Goal: Information Seeking & Learning: Learn about a topic

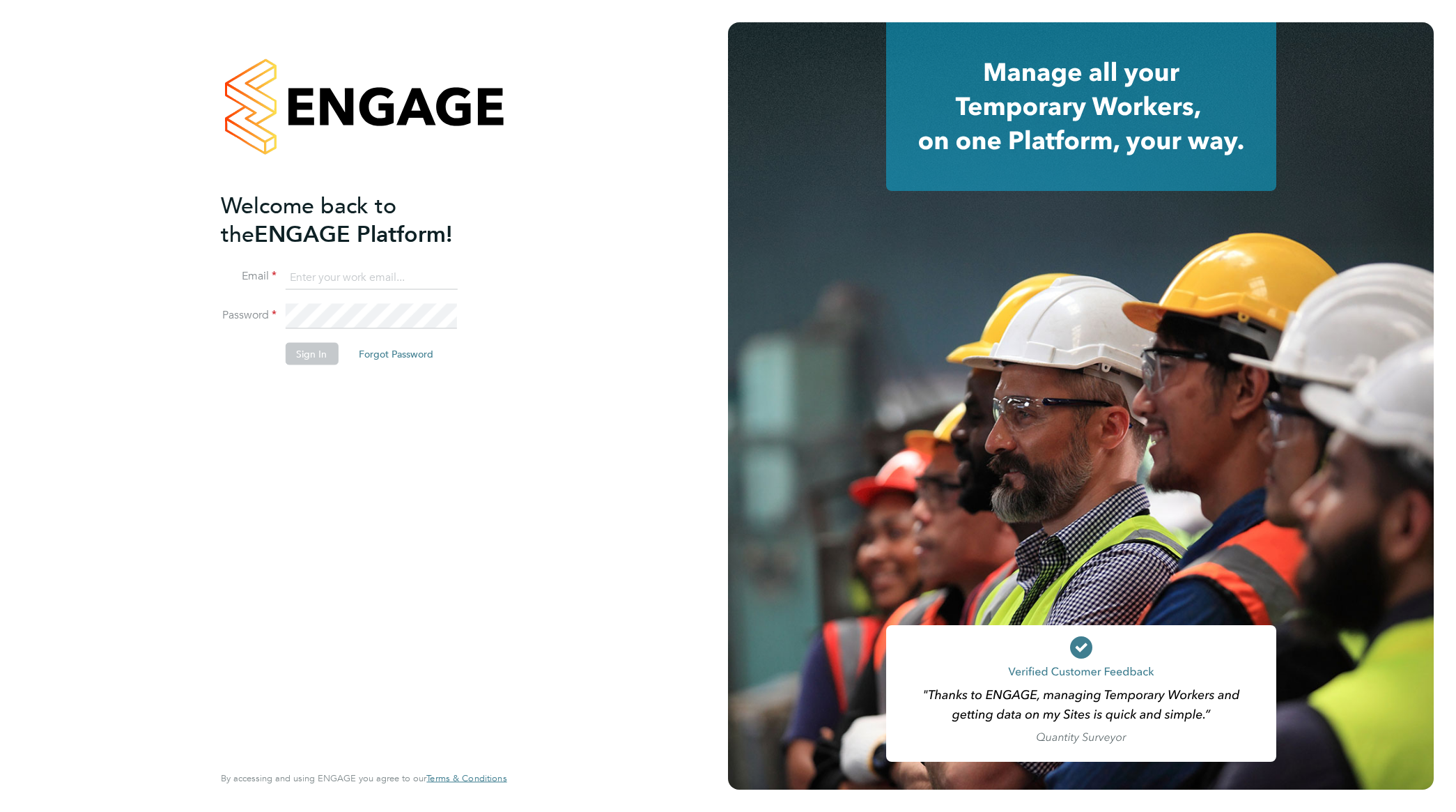
type input "nathan.morris@ncclondon.ac.uk"
click at [312, 356] on button "Sign In" at bounding box center [311, 354] width 53 height 22
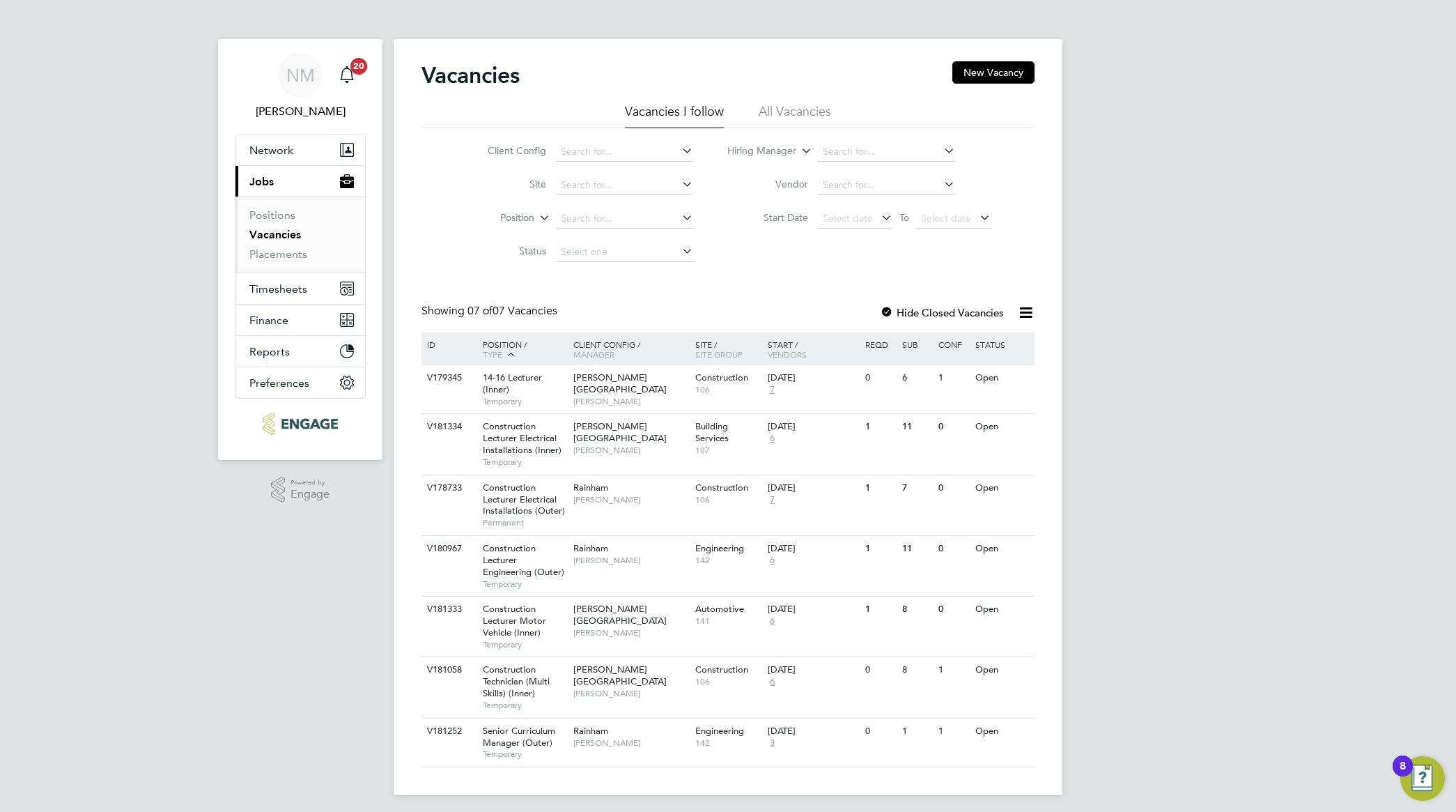
click at [288, 234] on link "Vacancies" at bounding box center [275, 234] width 51 height 13
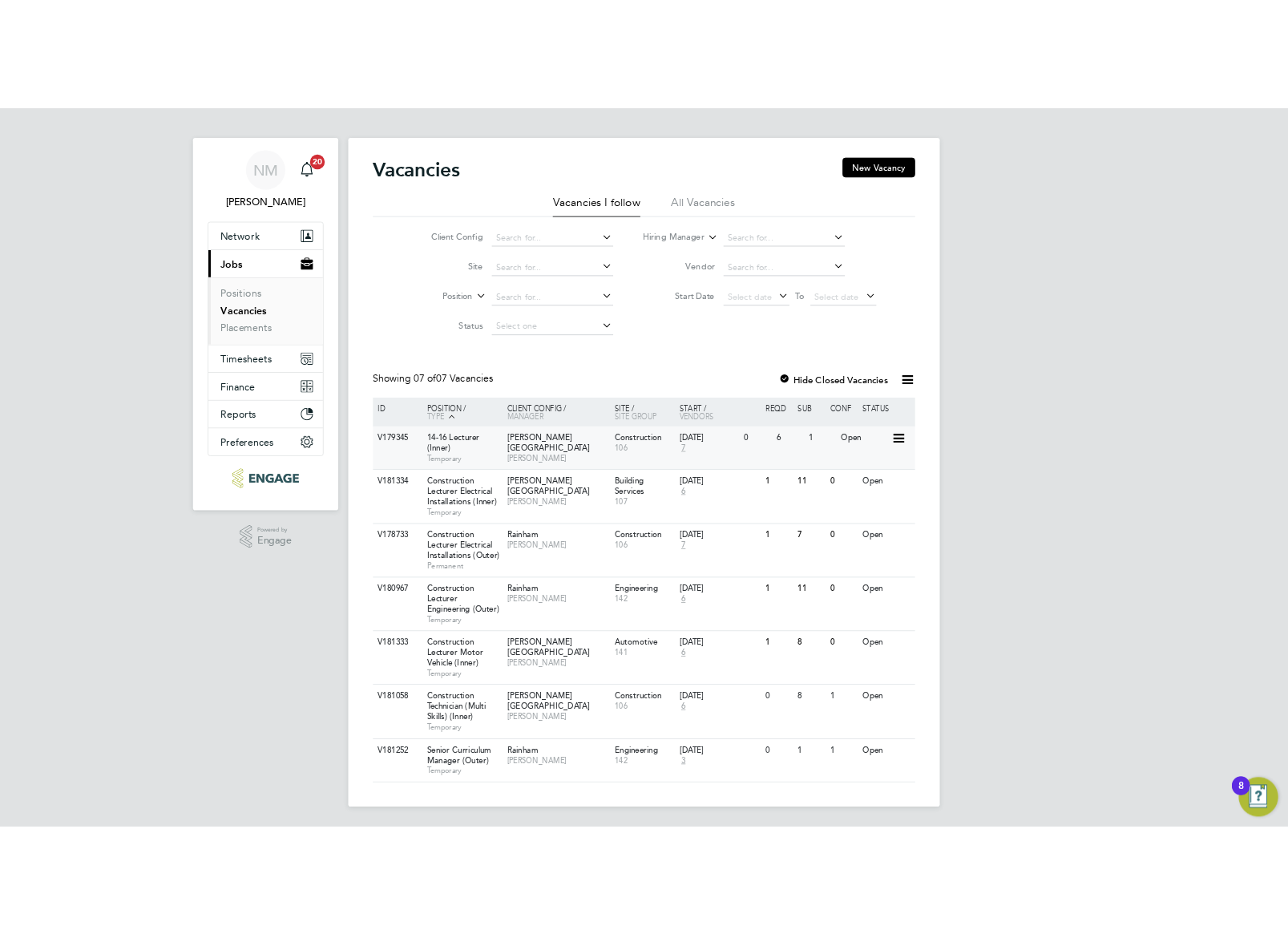
scroll to position [8, 0]
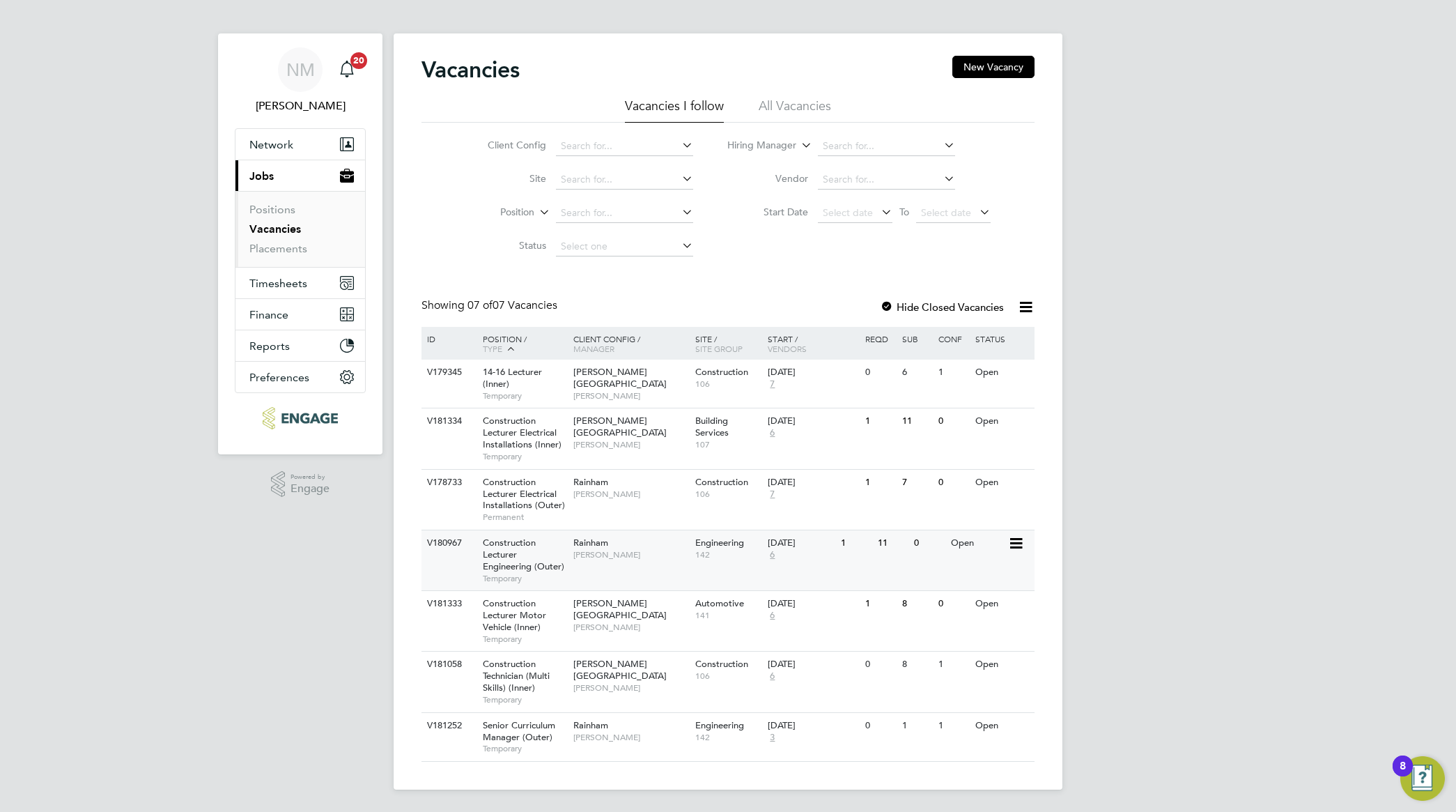
click at [535, 557] on div "Construction Lecturer Engineering (Outer) Temporary" at bounding box center [522, 560] width 98 height 60
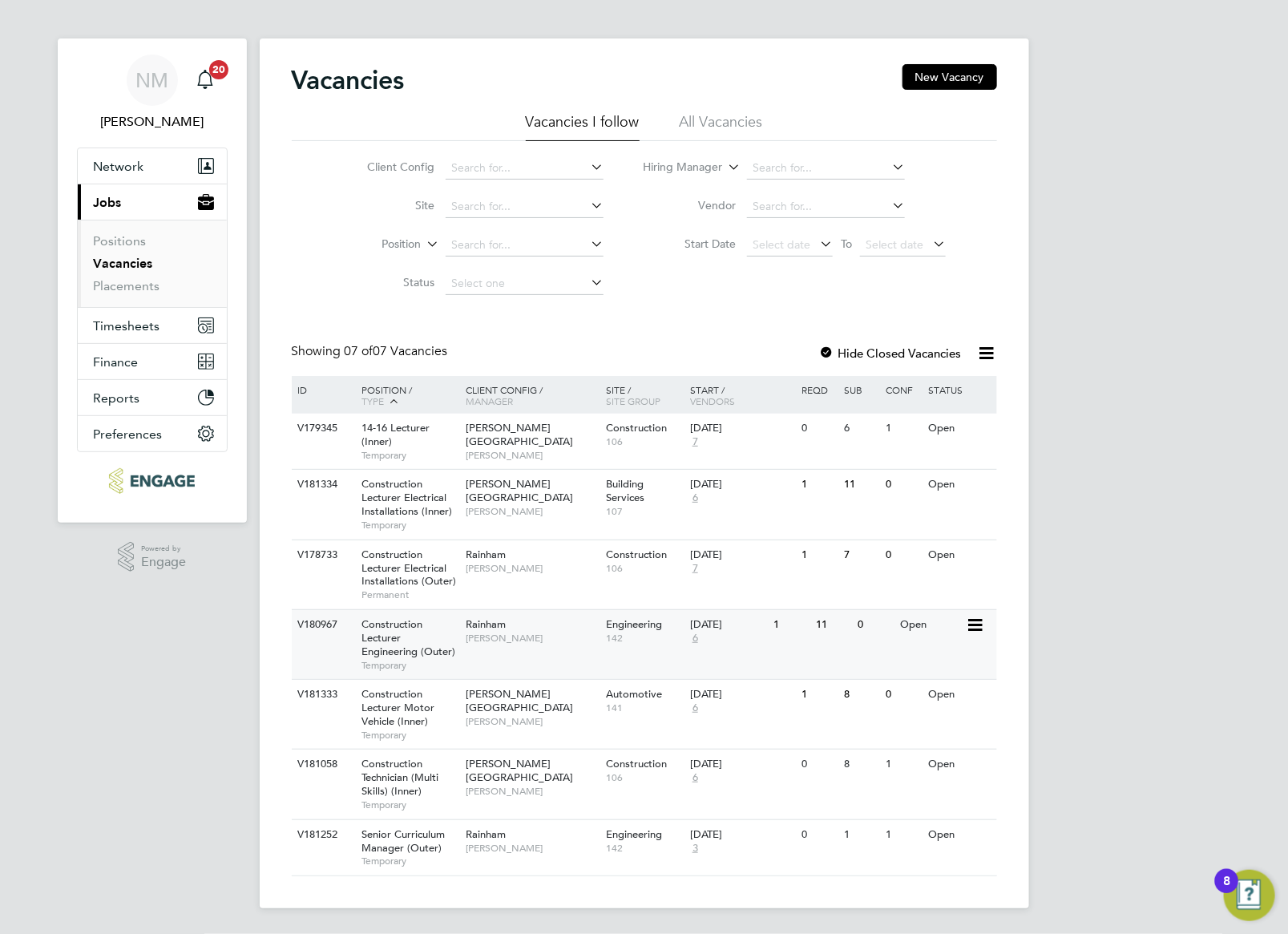
click at [403, 646] on span "Construction Lecturer Engineering (Outer)" at bounding box center [408, 637] width 93 height 41
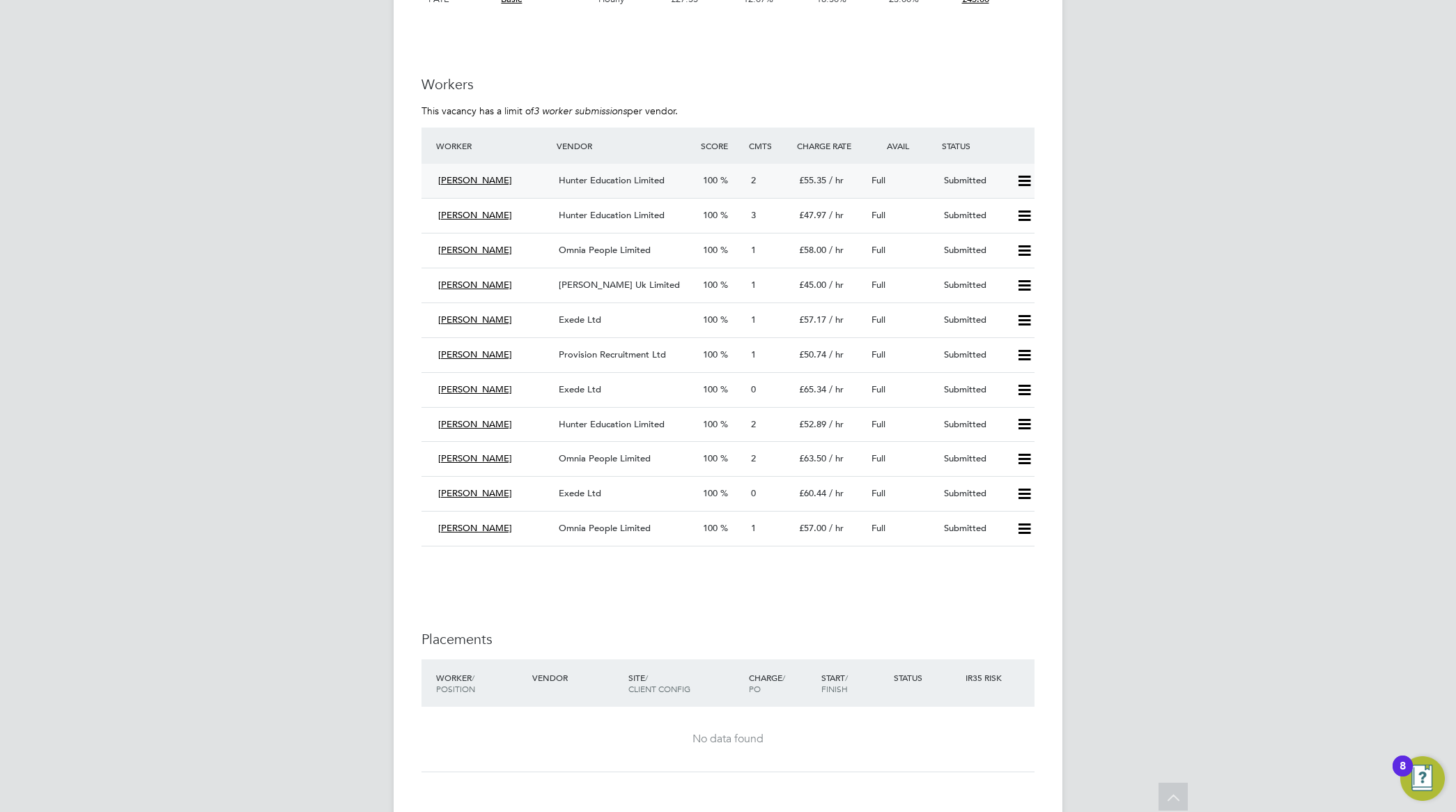
click at [646, 175] on span "Hunter Education Limited" at bounding box center [612, 180] width 106 height 12
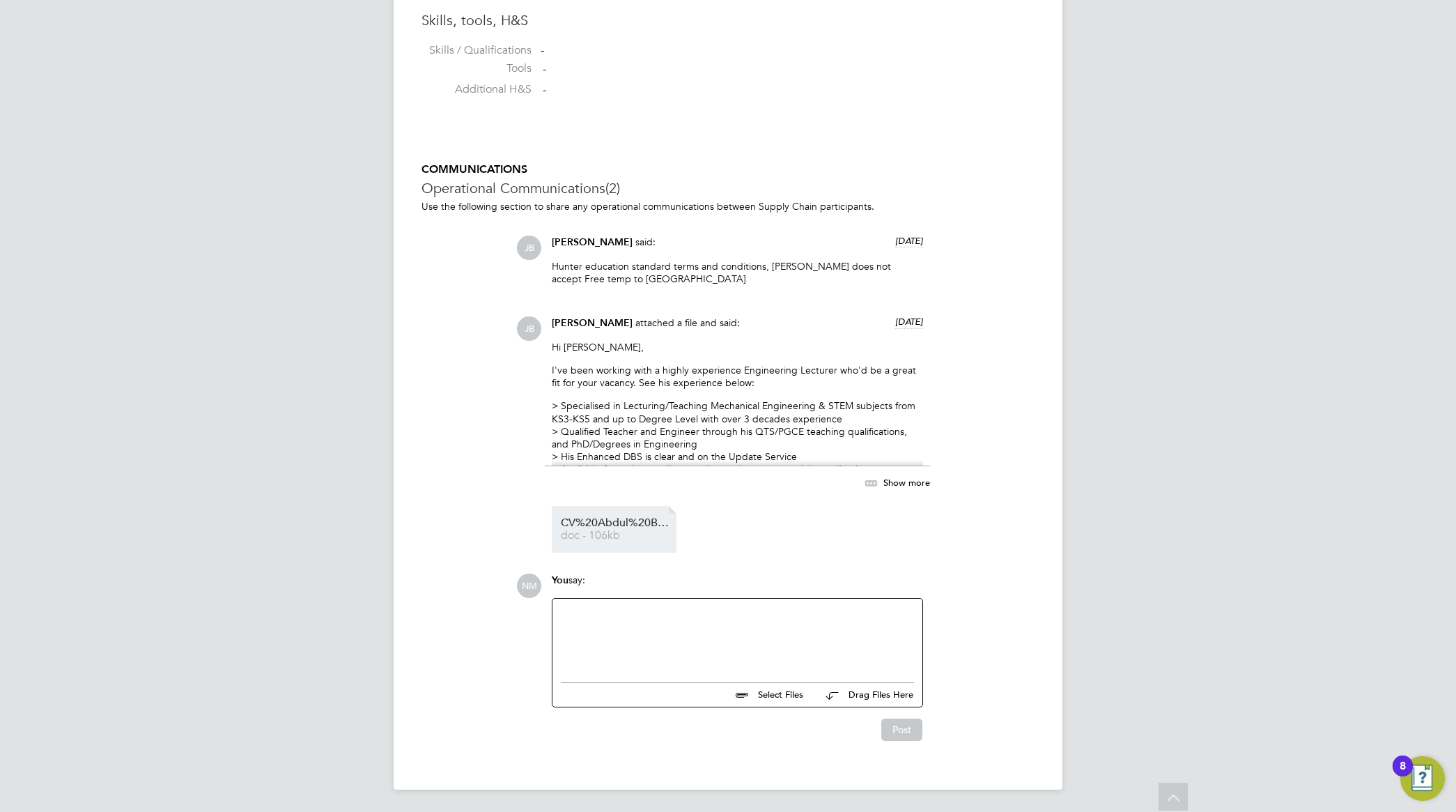
click at [607, 518] on span "CV%20Abdul%20Badran" at bounding box center [616, 522] width 111 height 10
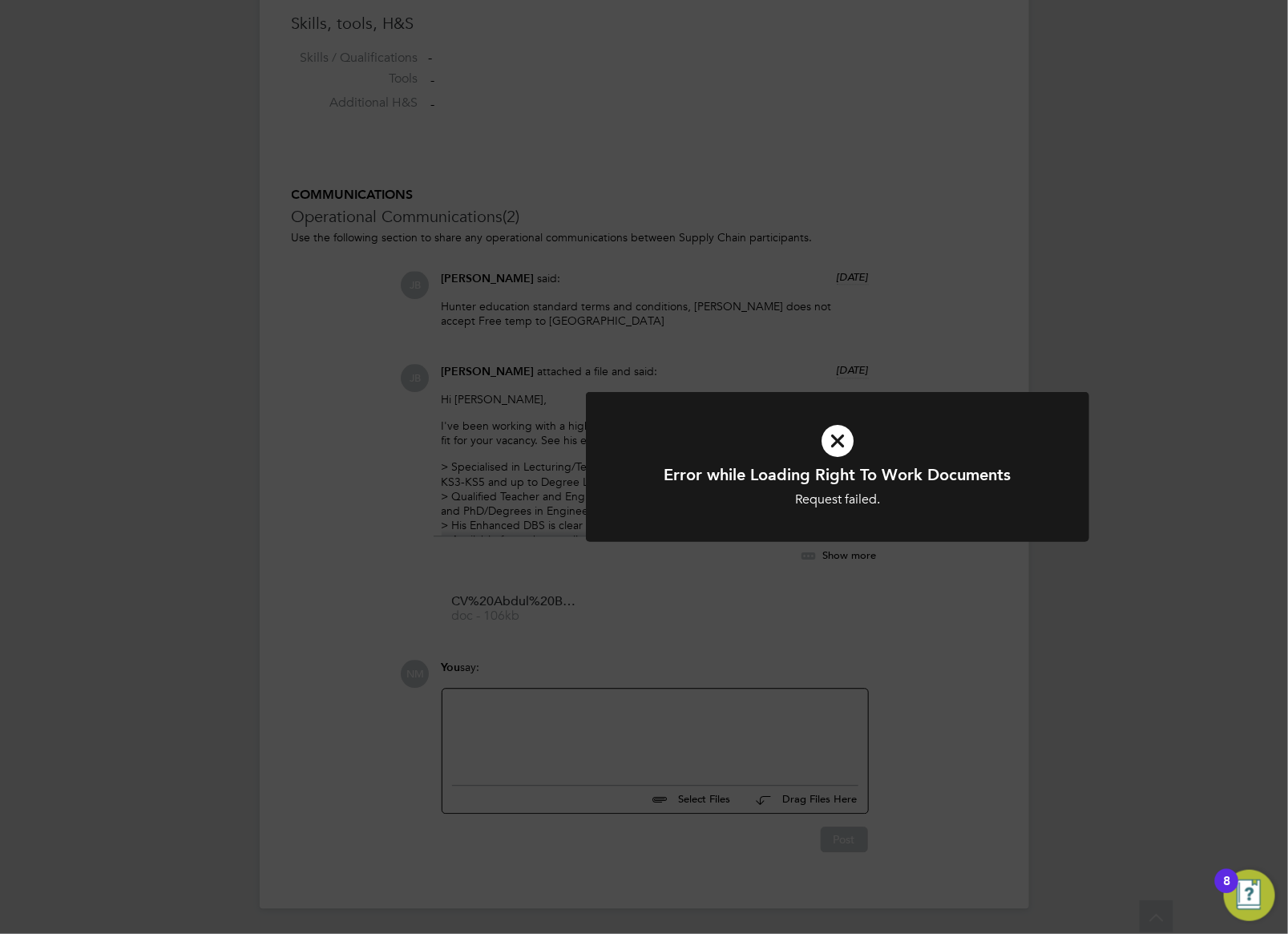
click at [844, 514] on div at bounding box center [837, 467] width 504 height 150
click at [825, 586] on div "Error while Loading Right To Work Documents Request failed. Cancel Okay" at bounding box center [644, 467] width 1288 height 934
click at [805, 595] on div "Error while Loading Right To Work Documents Request failed. Cancel Okay" at bounding box center [644, 467] width 1288 height 934
click at [1153, 214] on div "Error while Loading Right To Work Documents Request failed. Cancel Okay" at bounding box center [644, 467] width 1288 height 934
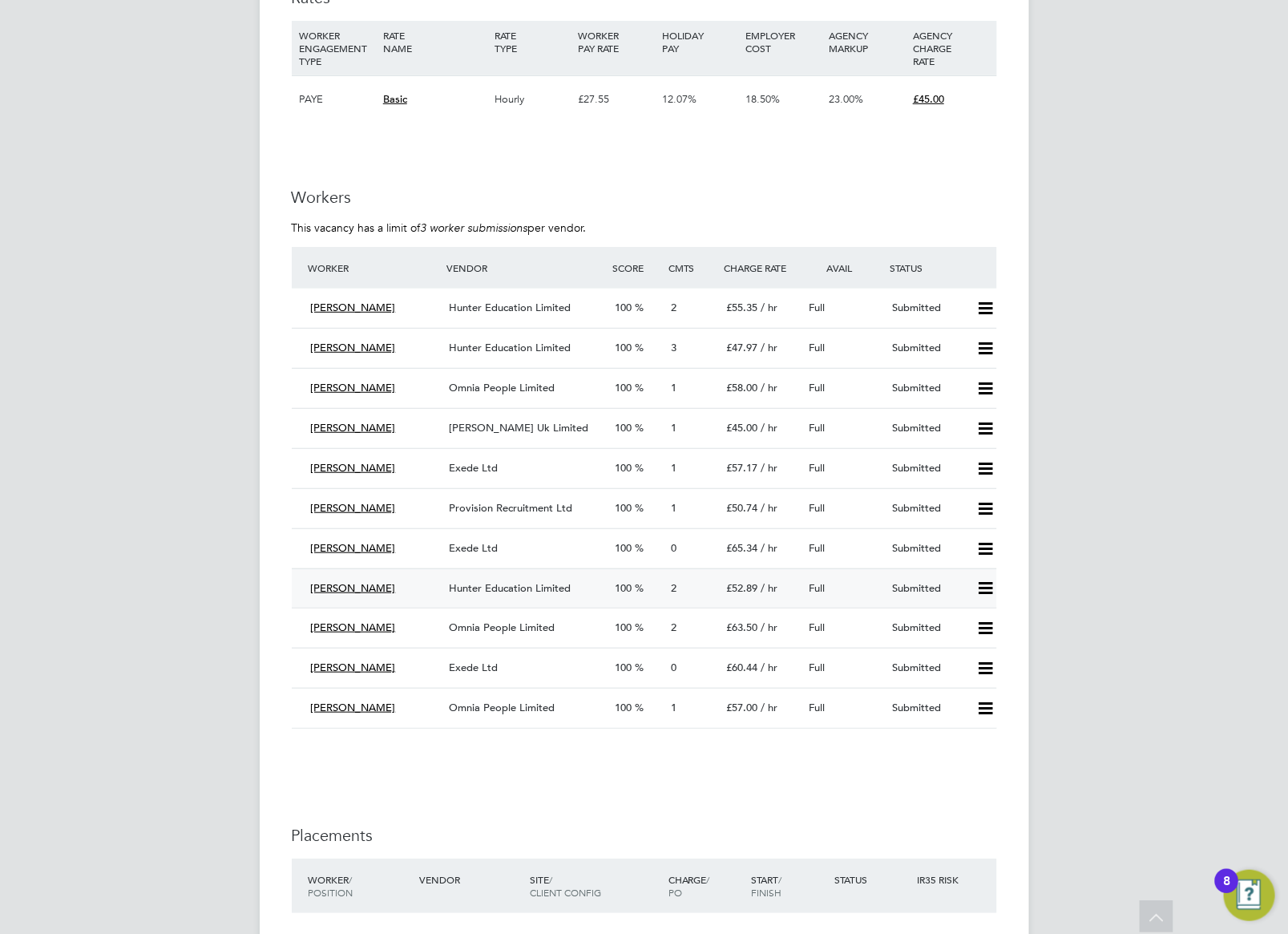
click at [501, 592] on span "Hunter Education Limited" at bounding box center [509, 587] width 122 height 14
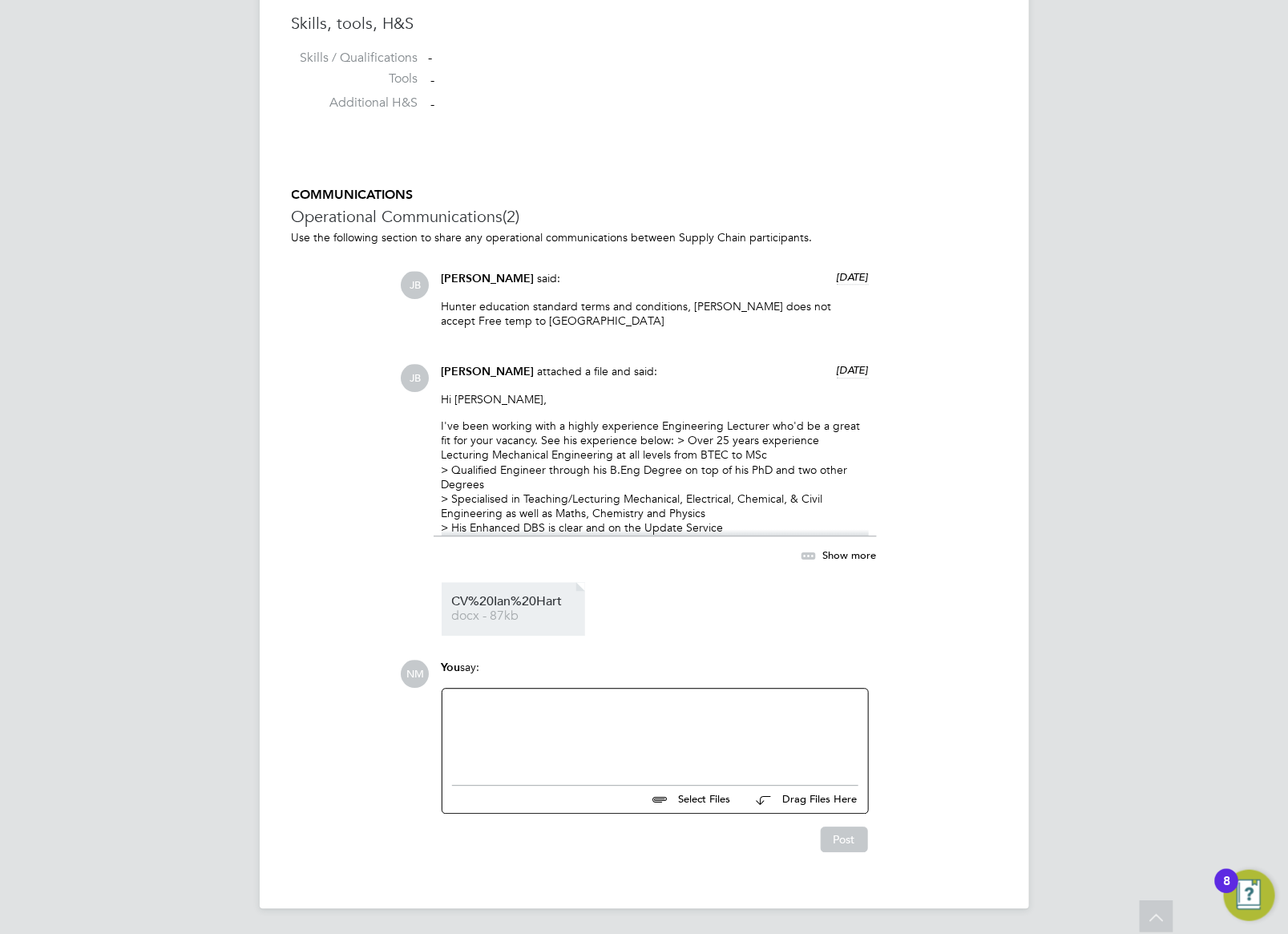
click at [519, 606] on span "CV%20Ian%20Hart" at bounding box center [516, 601] width 128 height 12
